Goal: Task Accomplishment & Management: Use online tool/utility

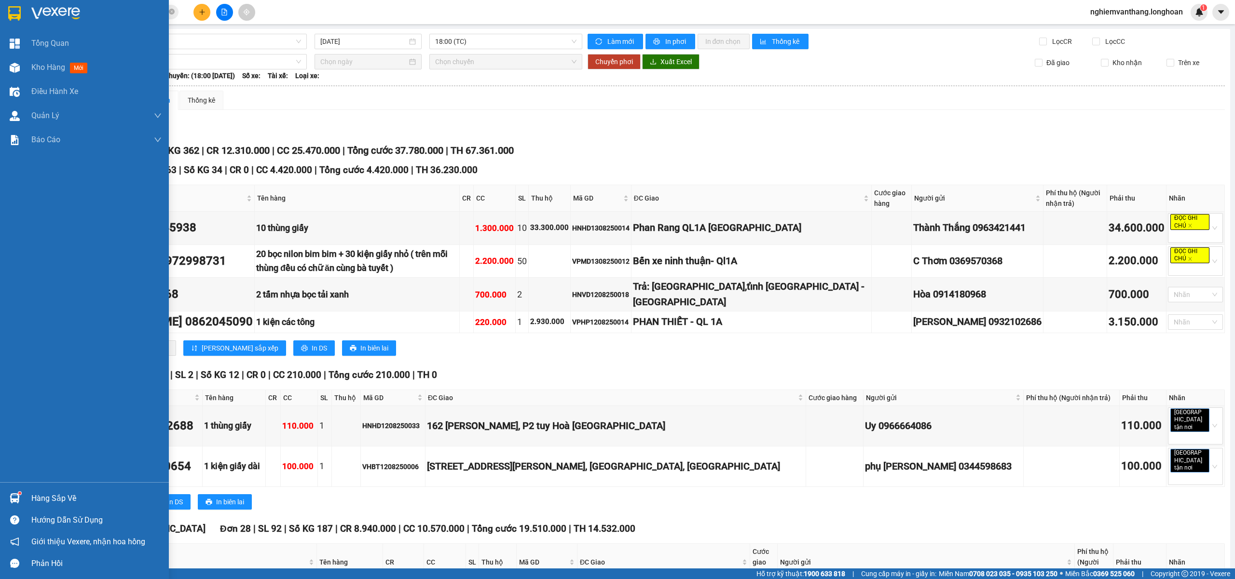
click at [9, 10] on img at bounding box center [14, 13] width 13 height 14
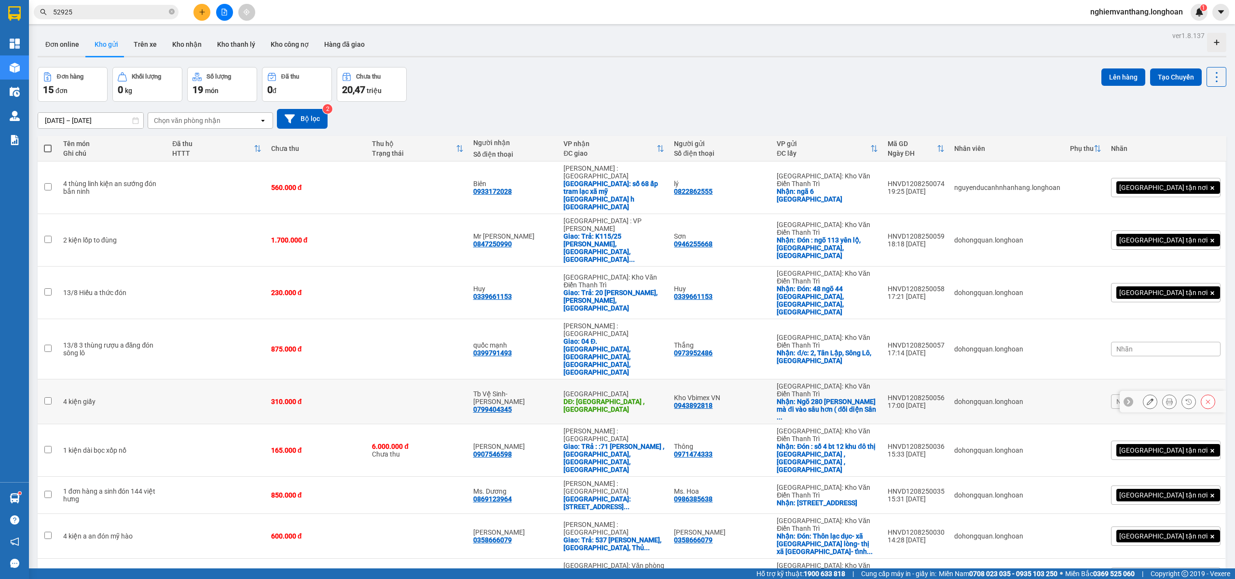
click at [178, 380] on td at bounding box center [216, 402] width 98 height 45
checkbox input "true"
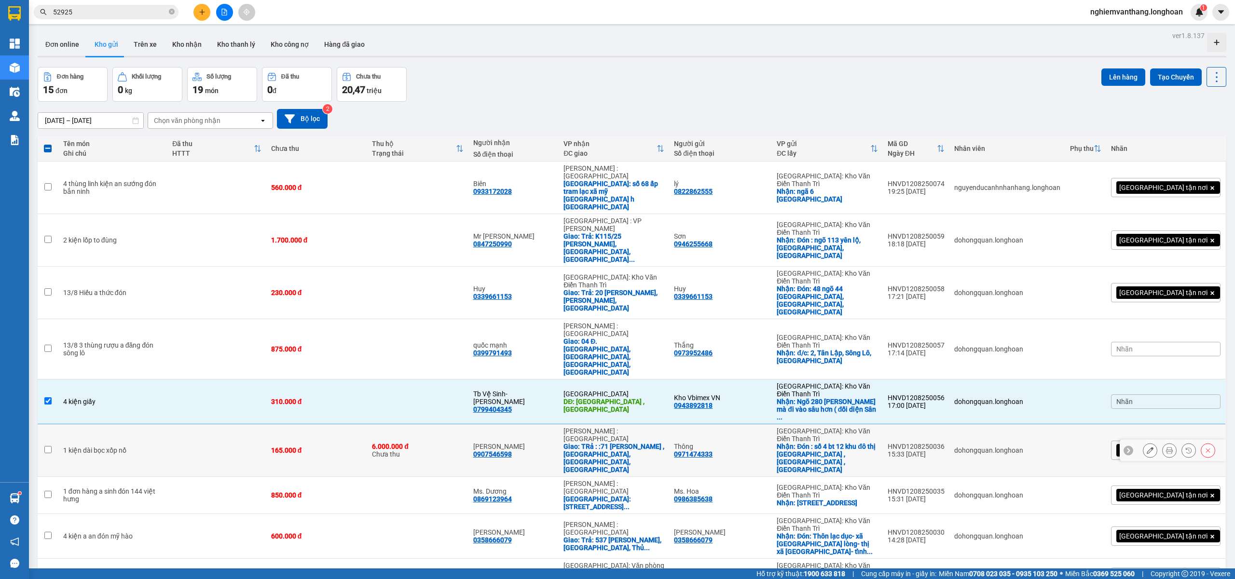
click at [192, 425] on td at bounding box center [216, 451] width 98 height 53
checkbox input "true"
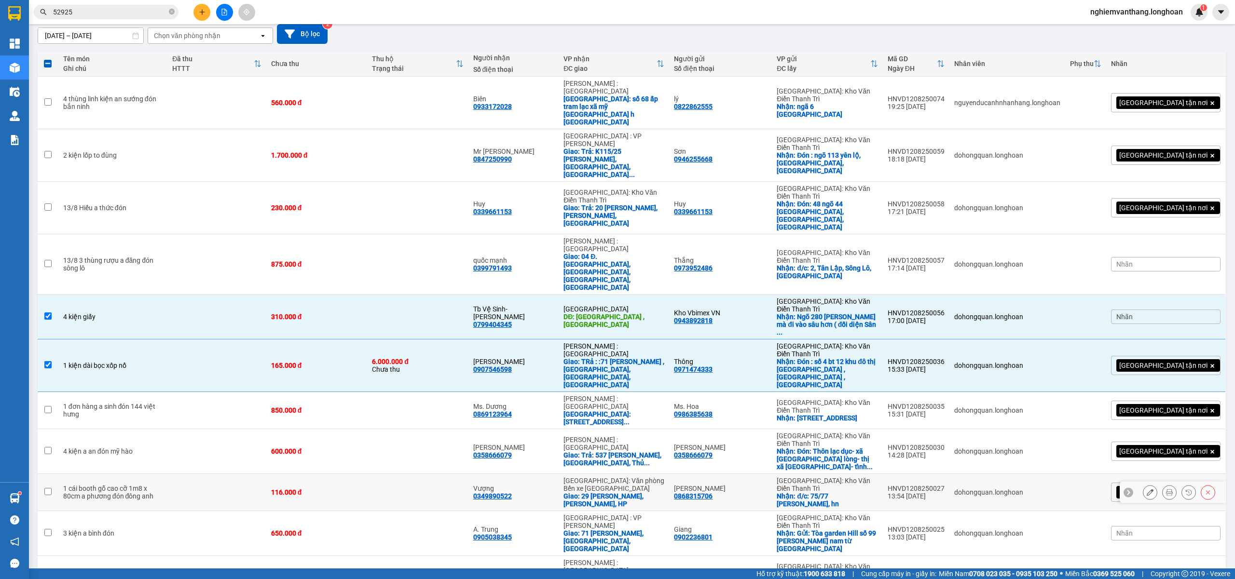
scroll to position [96, 0]
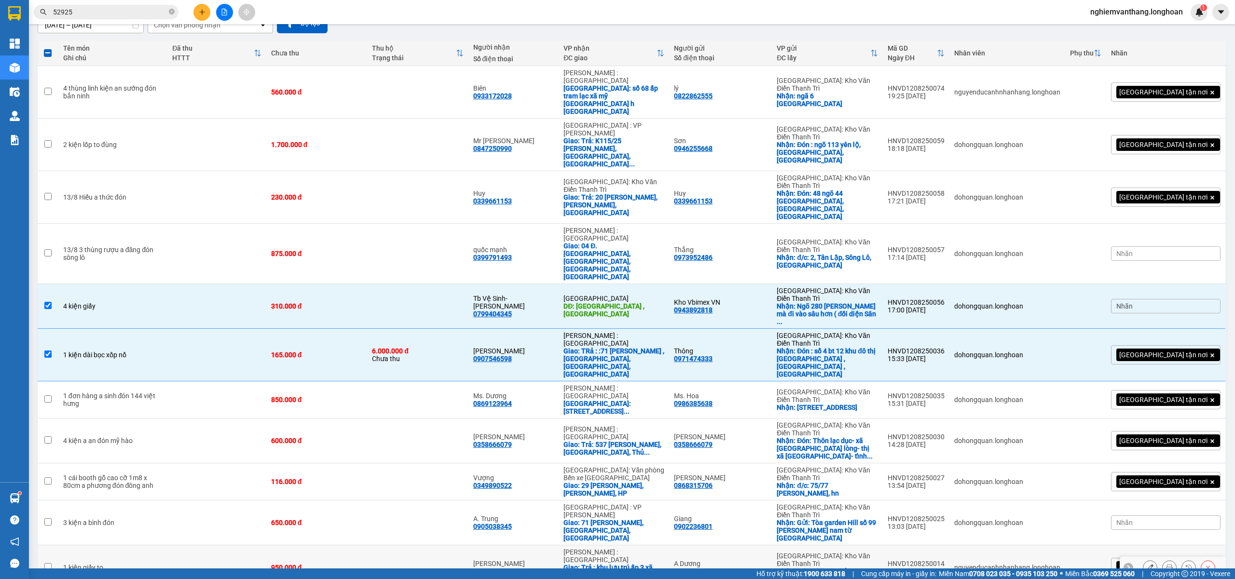
click at [152, 546] on td "1 kiện giấy to" at bounding box center [113, 568] width 110 height 45
checkbox input "true"
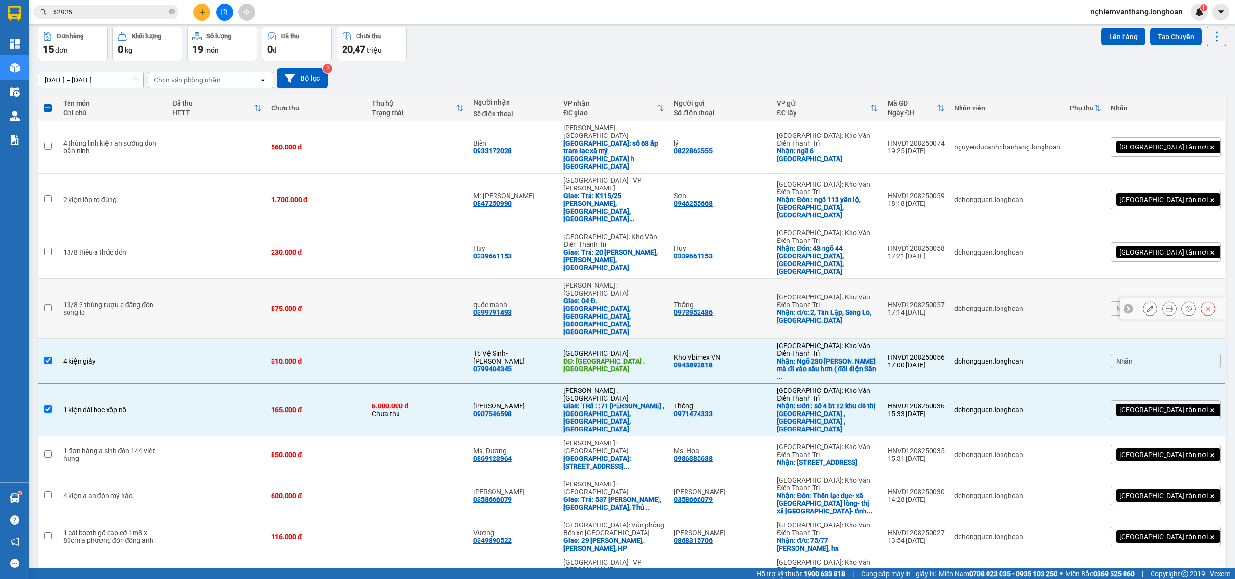
scroll to position [0, 0]
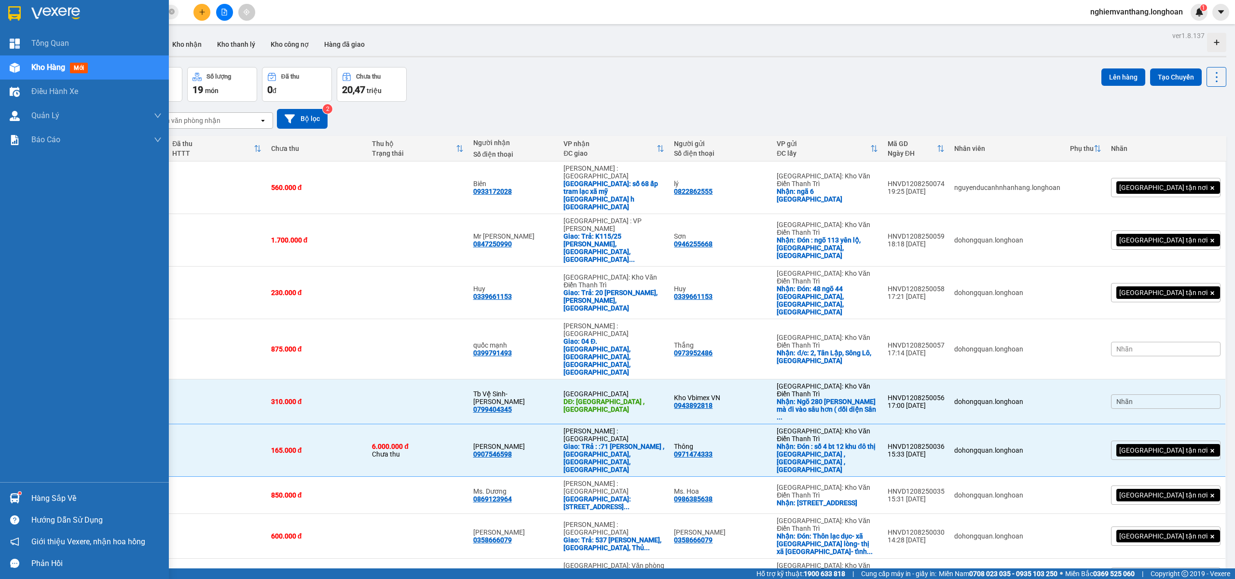
drag, startPoint x: 0, startPoint y: 18, endPoint x: 428, endPoint y: 27, distance: 428.0
click at [1, 17] on div at bounding box center [84, 15] width 169 height 31
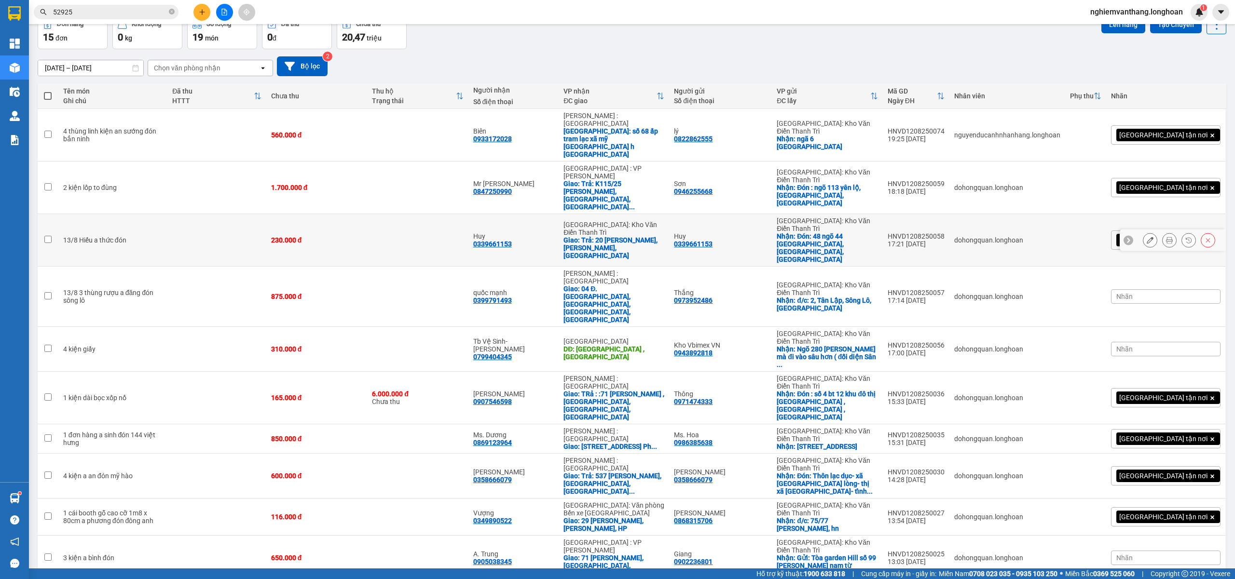
scroll to position [119, 0]
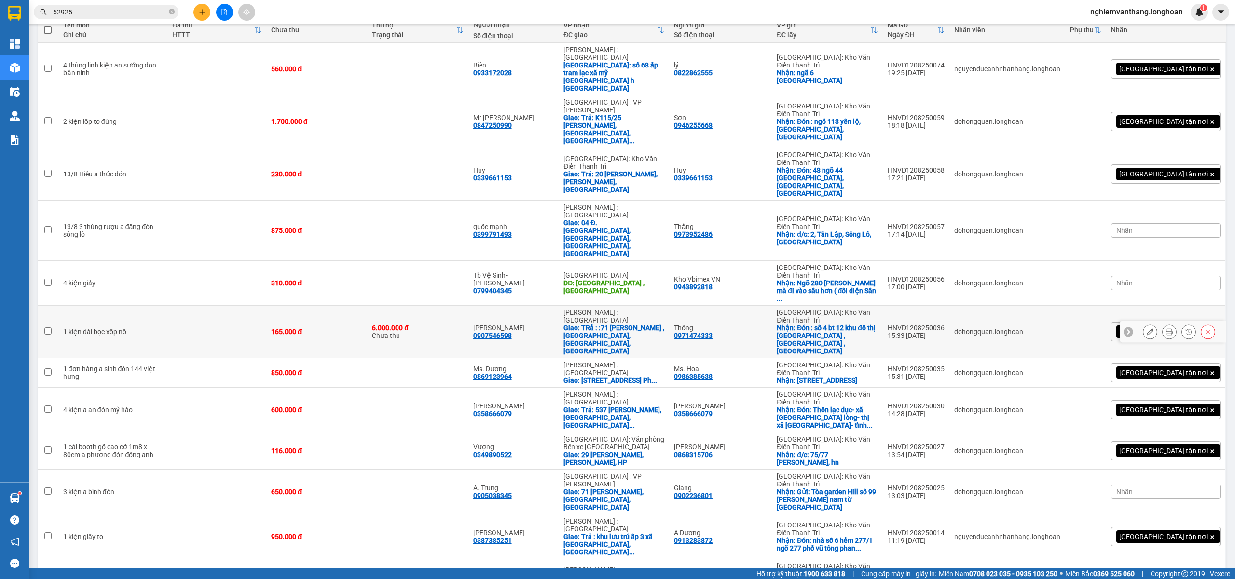
click at [113, 306] on td "1 kiện dài bọc xốp nổ" at bounding box center [113, 332] width 110 height 53
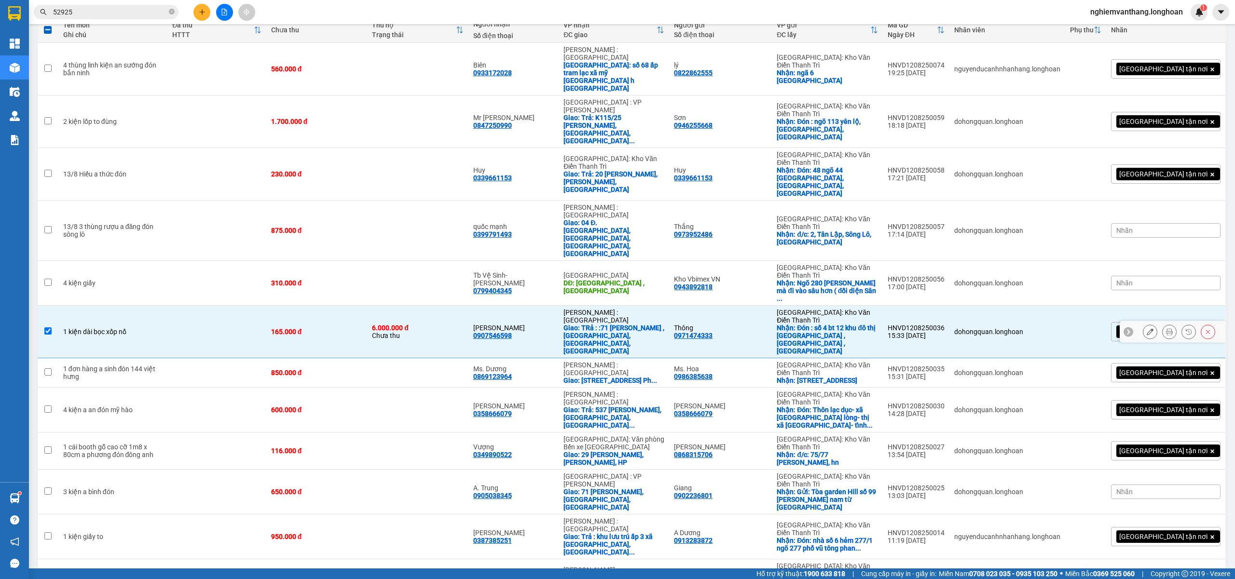
click at [114, 306] on td "1 kiện dài bọc xốp nổ" at bounding box center [113, 332] width 110 height 53
checkbox input "false"
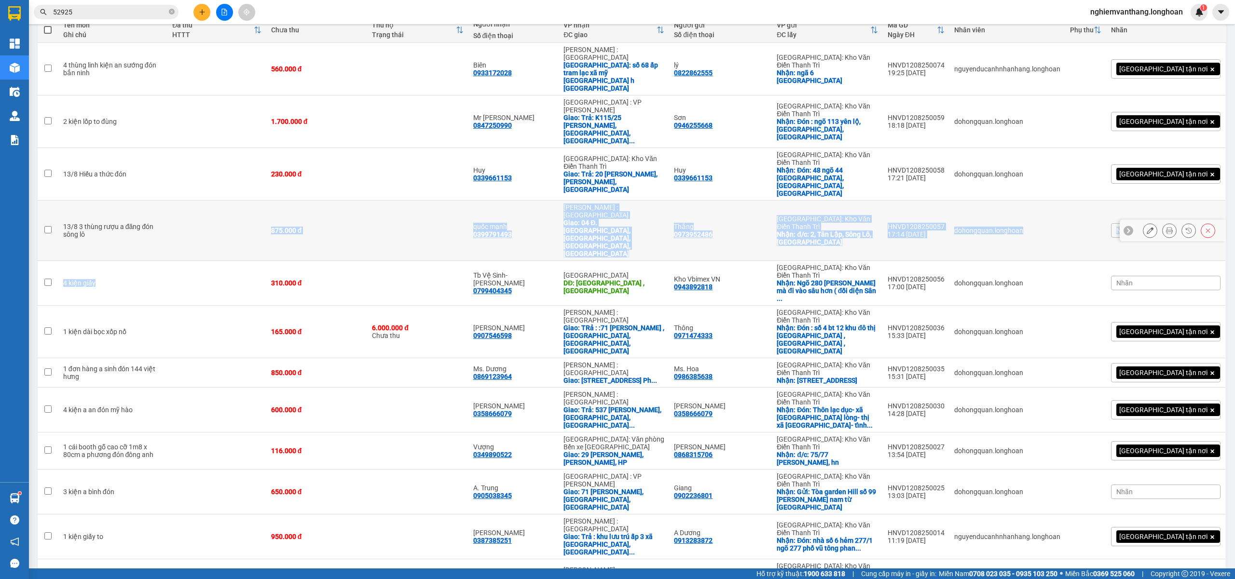
drag, startPoint x: 116, startPoint y: 160, endPoint x: 116, endPoint y: 166, distance: 6.3
click at [116, 166] on tbody "4 thùng linh kiện an sướng đón bắn ninh 560.000 đ Biên 0933172028 [GEOGRAPHIC_D…" at bounding box center [632, 395] width 1189 height 704
click at [122, 261] on td "4 kiện giấy" at bounding box center [113, 283] width 110 height 45
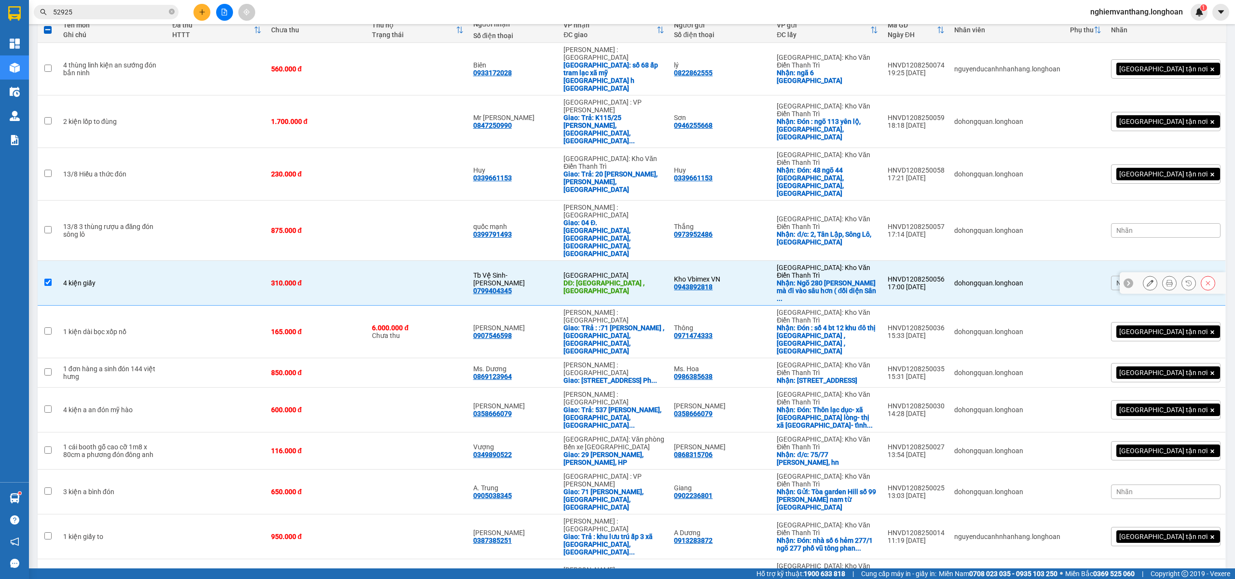
click at [122, 279] on div "4 kiện giấy" at bounding box center [113, 283] width 100 height 8
checkbox input "false"
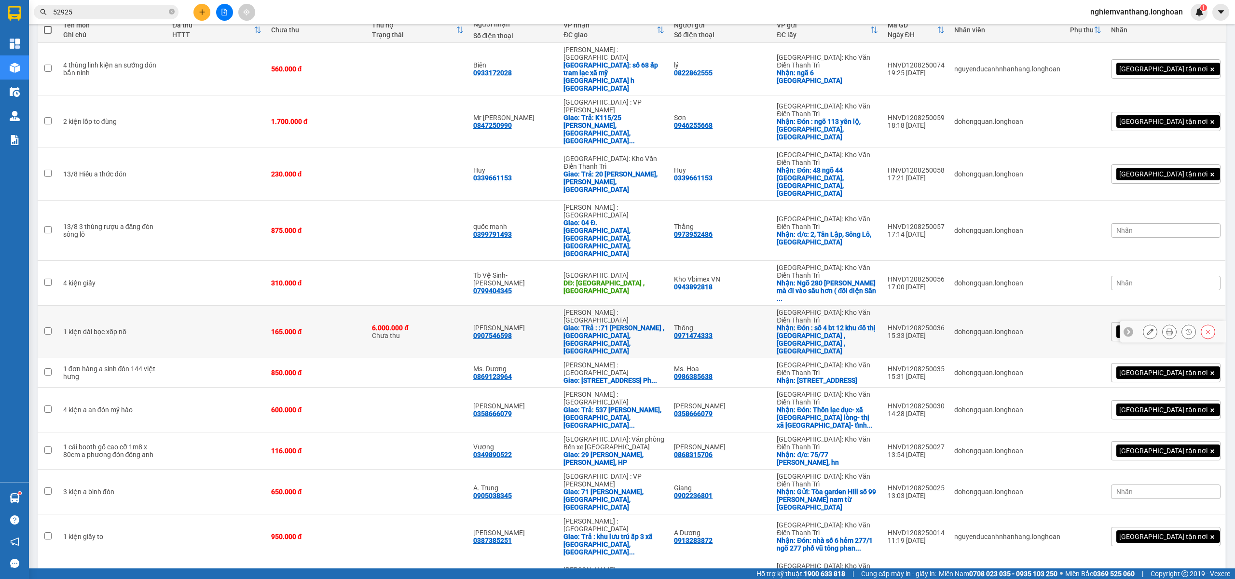
click at [130, 306] on td "1 kiện dài bọc xốp nổ" at bounding box center [113, 332] width 110 height 53
checkbox input "true"
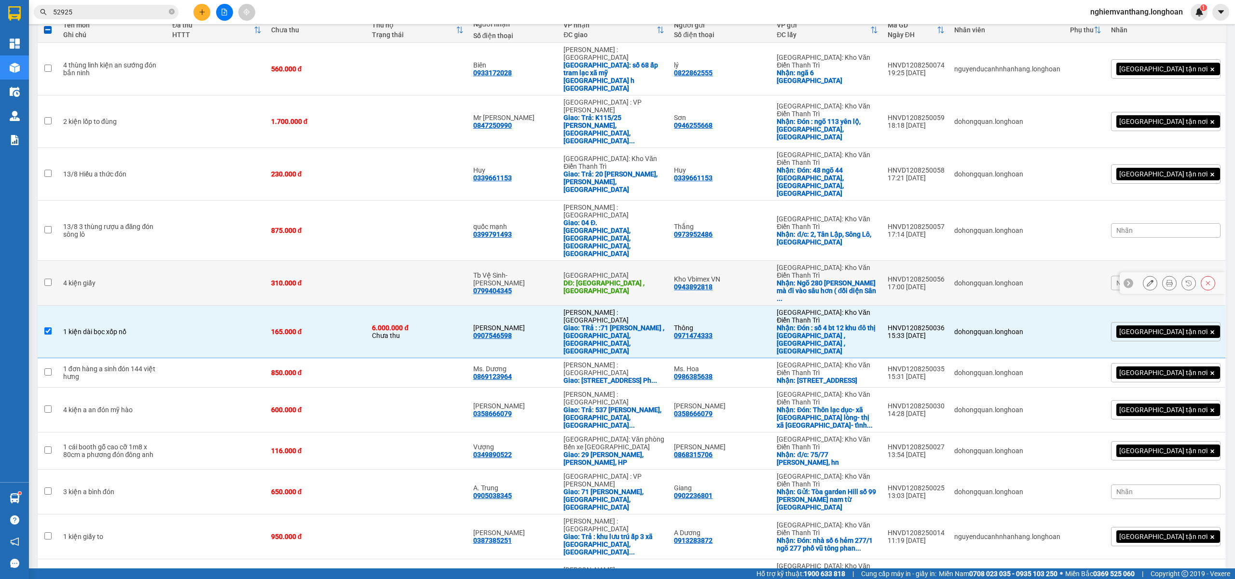
click at [128, 261] on td "4 kiện giấy" at bounding box center [113, 283] width 110 height 45
checkbox input "true"
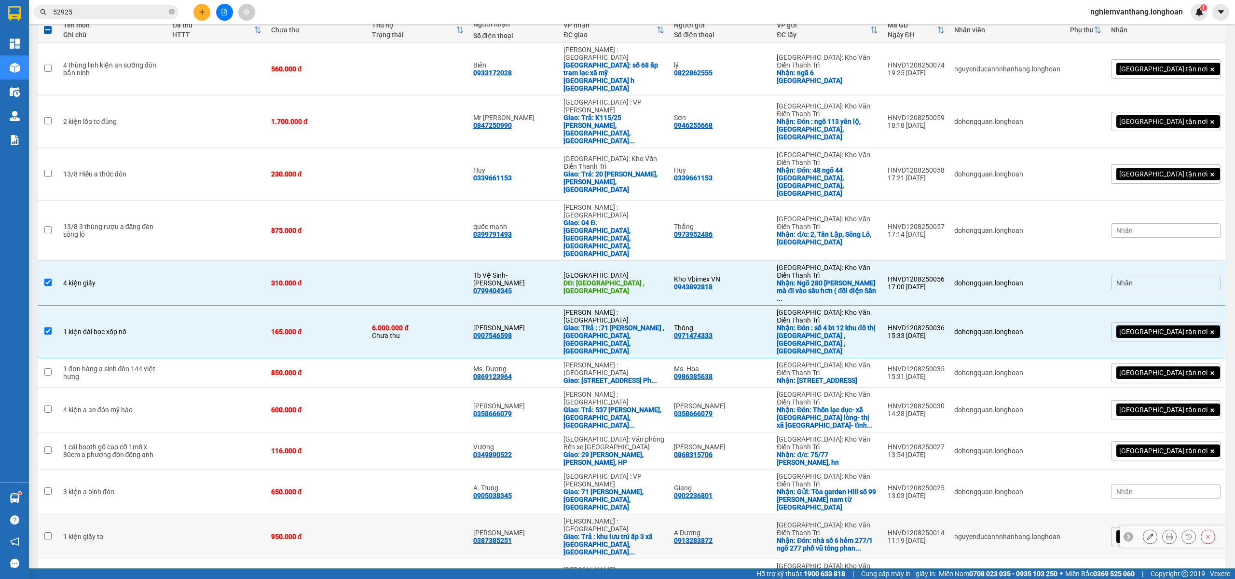
click at [144, 515] on td "1 kiện giấy to" at bounding box center [113, 537] width 110 height 45
checkbox input "true"
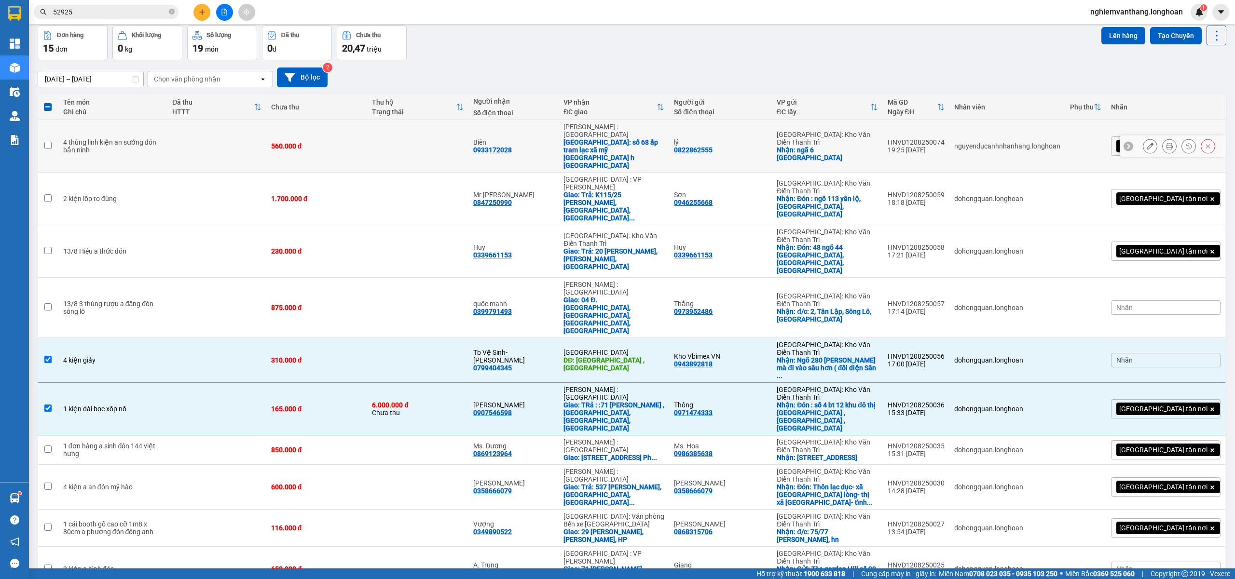
scroll to position [0, 0]
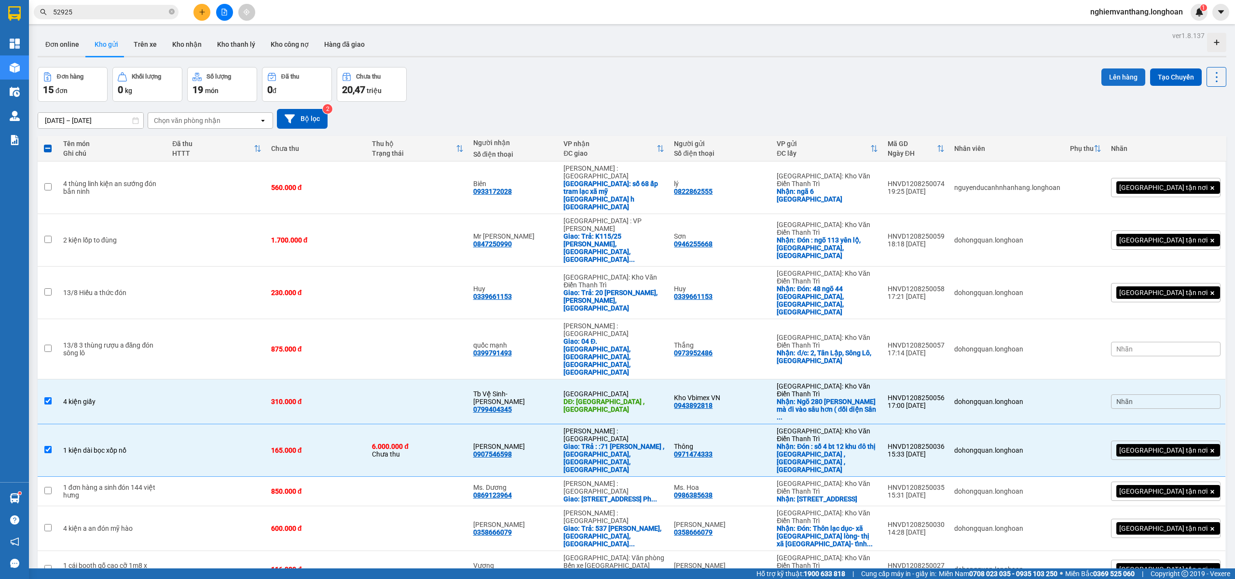
click at [1108, 69] on button "Lên hàng" at bounding box center [1123, 77] width 44 height 17
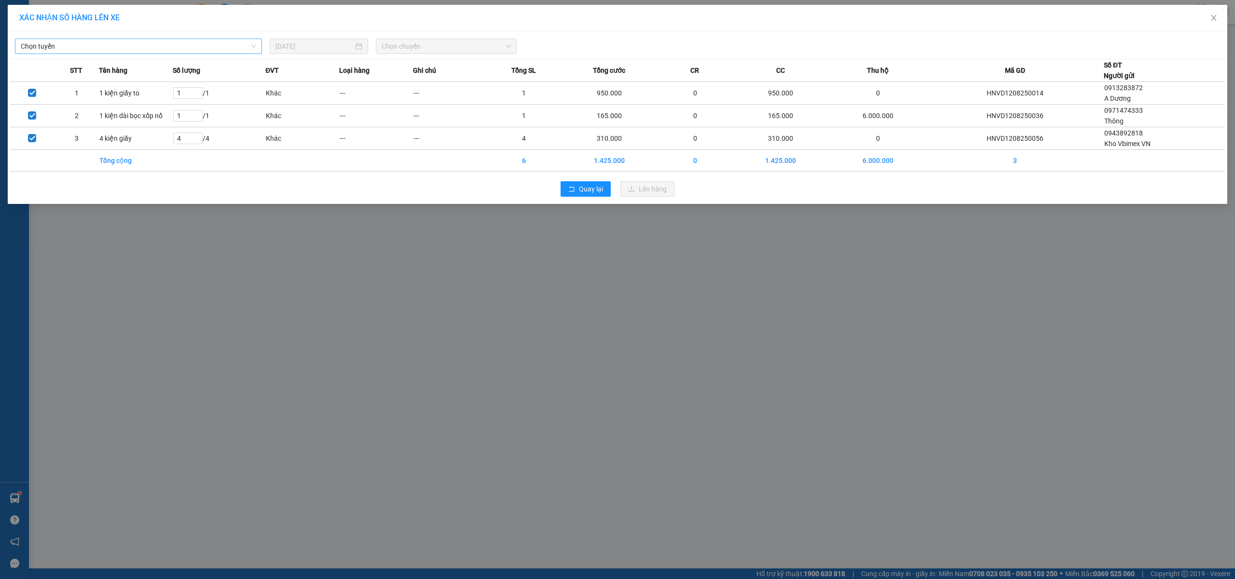
click at [90, 40] on span "Chọn tuyến" at bounding box center [138, 46] width 235 height 14
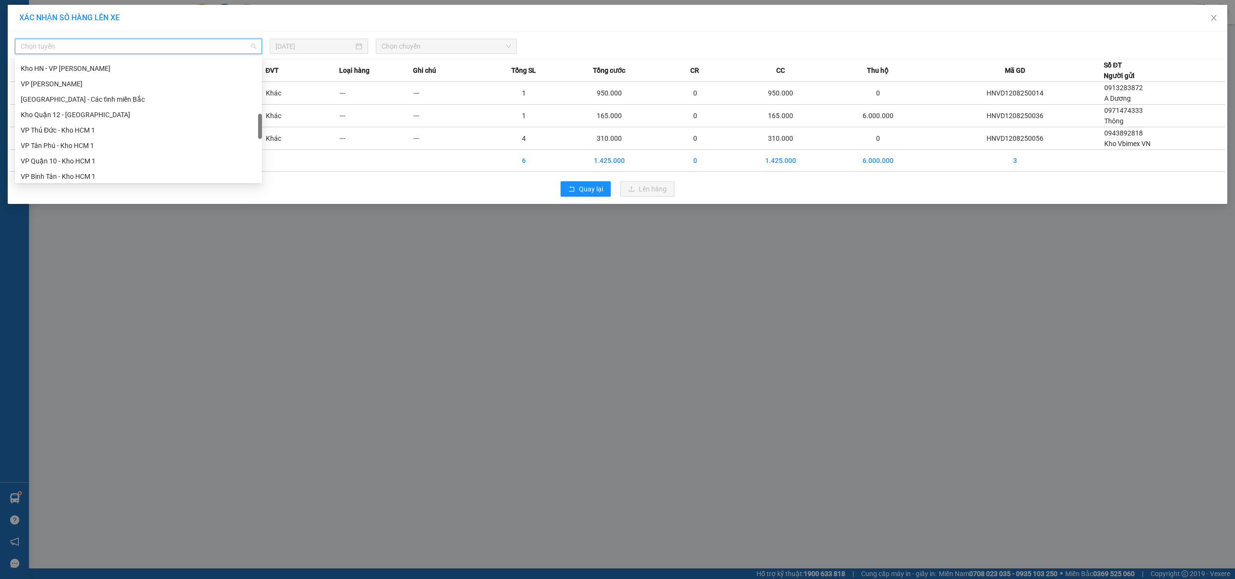
scroll to position [633, 0]
click at [81, 112] on div "Bắc [GEOGRAPHIC_DATA] QL1A" at bounding box center [138, 112] width 235 height 11
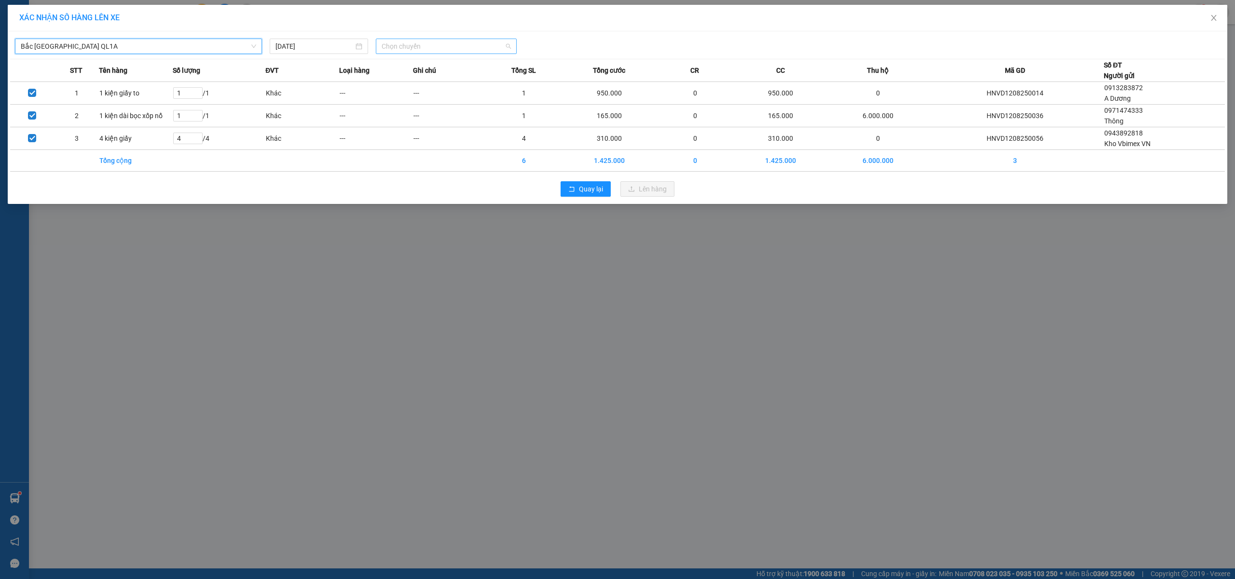
click at [421, 44] on span "Chọn chuyến" at bounding box center [446, 46] width 129 height 14
click at [416, 84] on div "18:00 (TC)" at bounding box center [419, 81] width 75 height 11
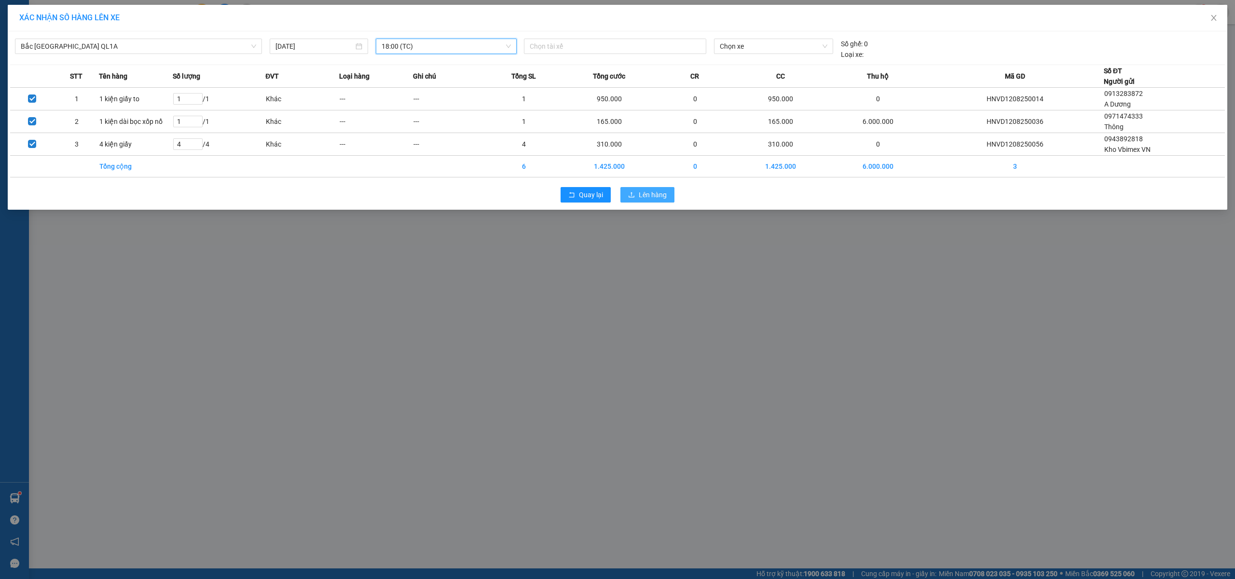
drag, startPoint x: 642, startPoint y: 197, endPoint x: 644, endPoint y: 173, distance: 24.7
click at [643, 197] on span "Lên hàng" at bounding box center [653, 195] width 28 height 11
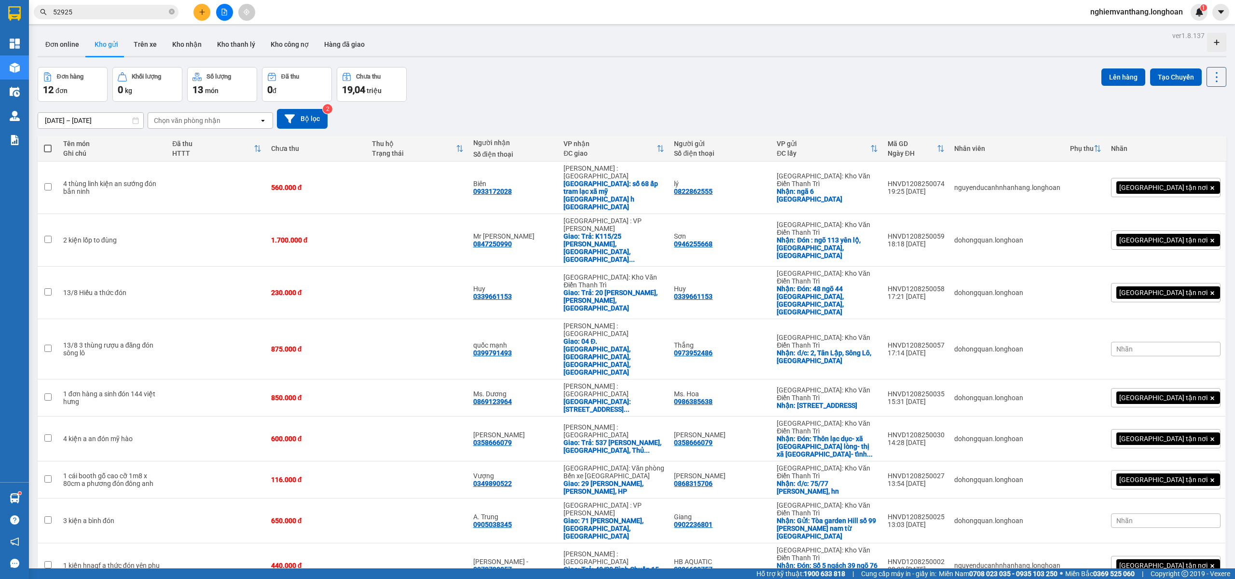
click at [235, 12] on div at bounding box center [224, 12] width 72 height 17
click at [230, 13] on button at bounding box center [224, 12] width 17 height 17
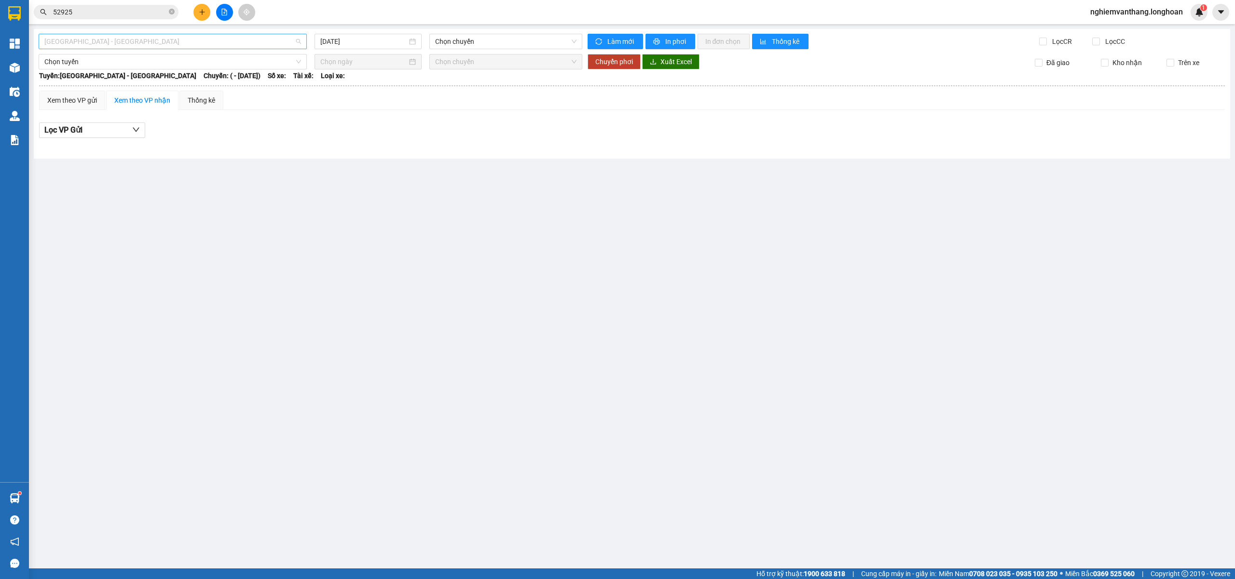
click at [116, 41] on span "[GEOGRAPHIC_DATA] - [GEOGRAPHIC_DATA]" at bounding box center [172, 41] width 257 height 14
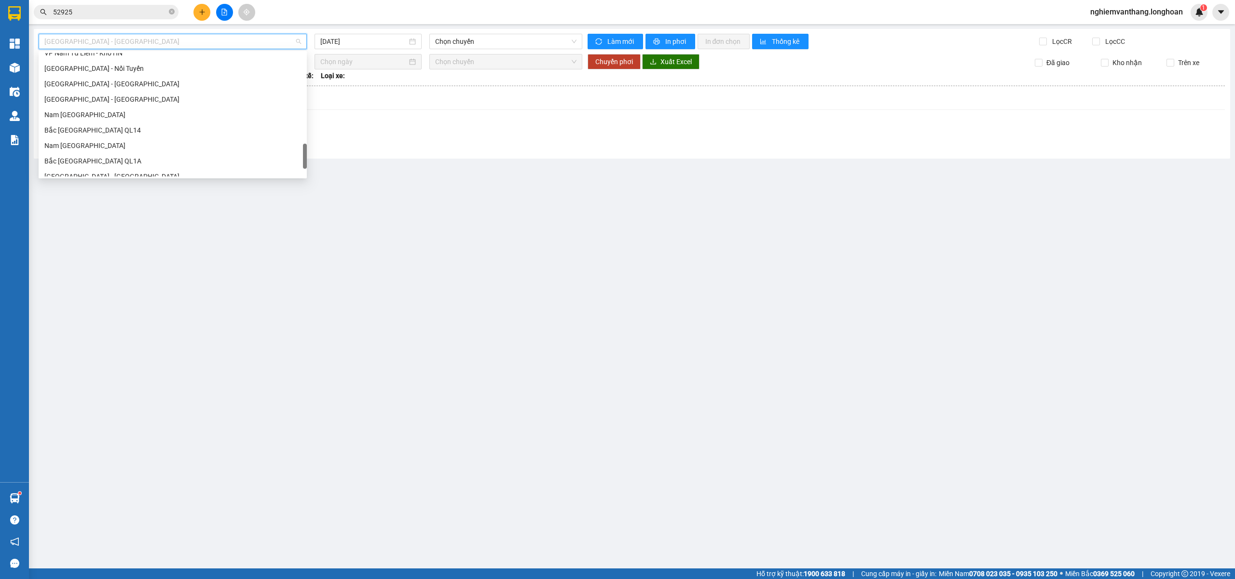
scroll to position [633, 0]
click at [132, 112] on div "Bắc [GEOGRAPHIC_DATA] QL1A" at bounding box center [173, 106] width 268 height 15
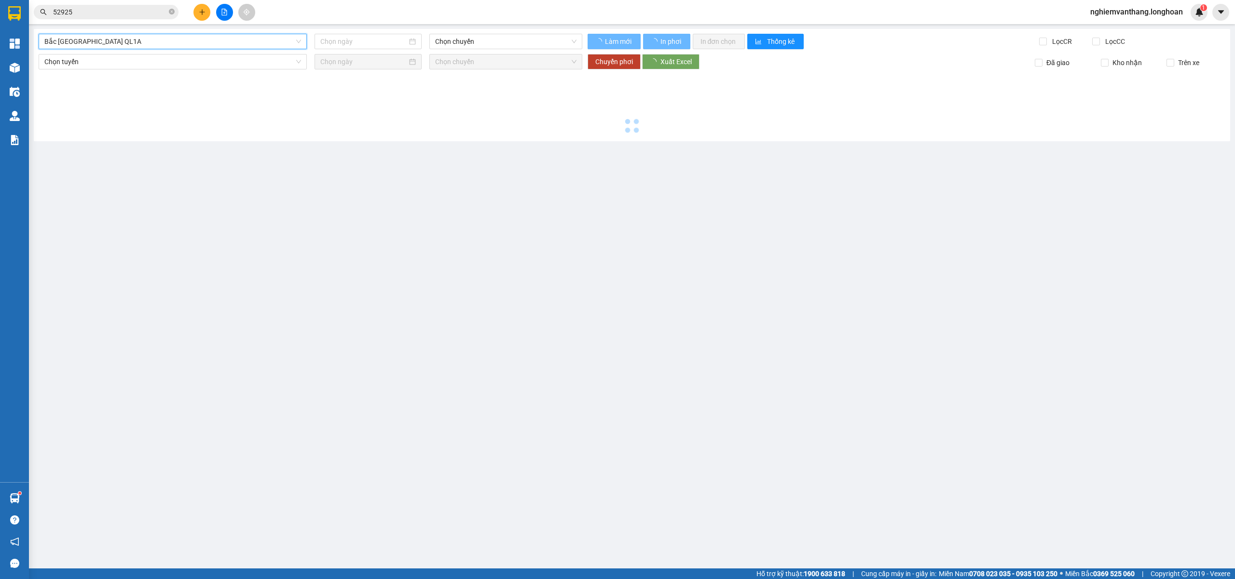
type input "[DATE]"
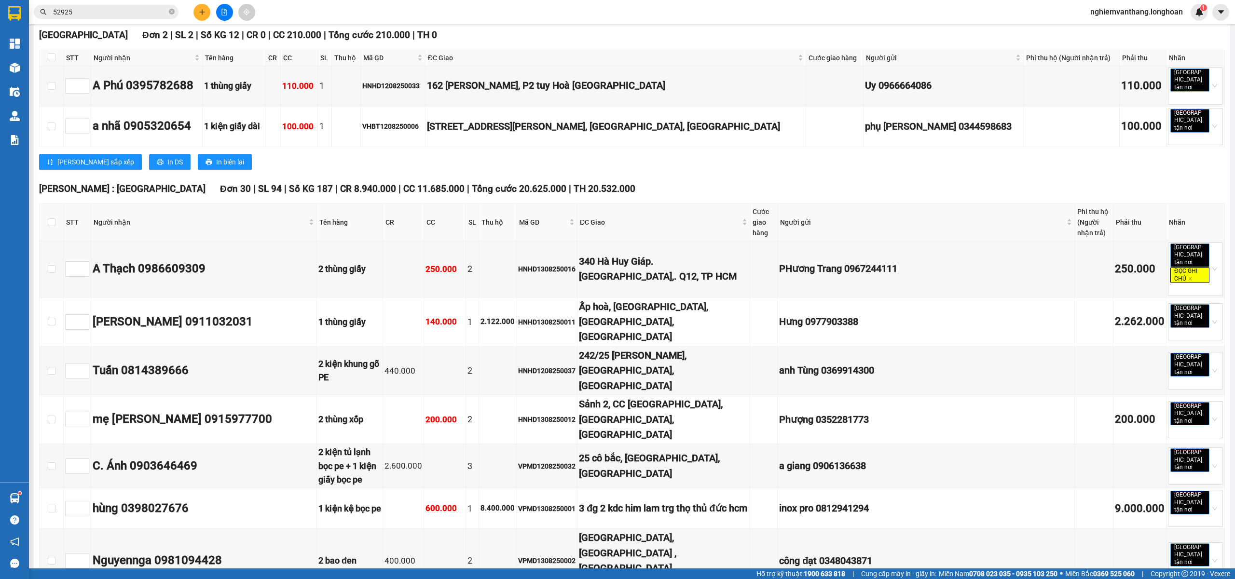
scroll to position [169, 0]
